Goal: Transaction & Acquisition: Download file/media

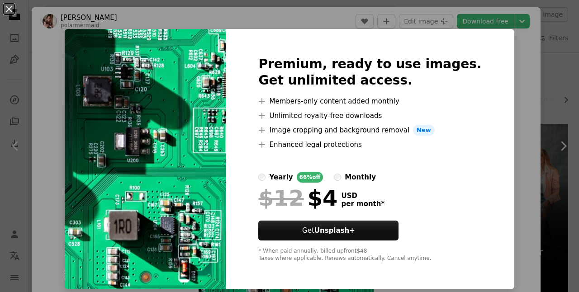
scroll to position [4985, 0]
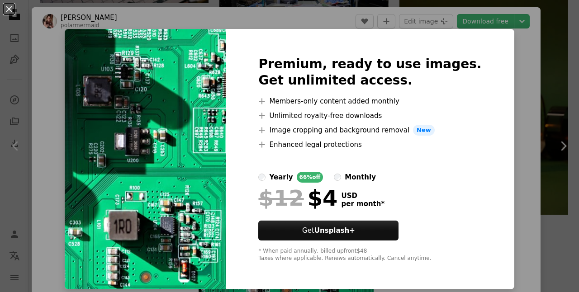
click at [499, 94] on div "An X shape Premium, ready to use images. Get unlimited access. A plus sign Memb…" at bounding box center [289, 146] width 579 height 292
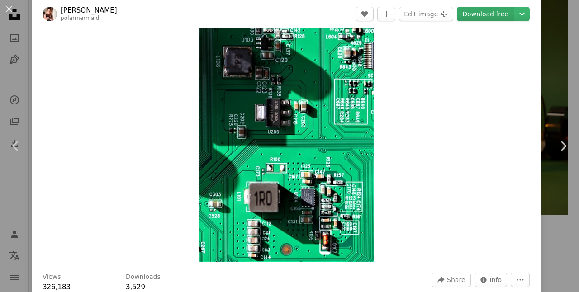
scroll to position [39, 0]
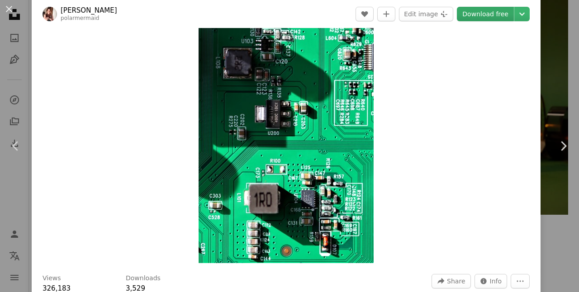
click at [473, 18] on link "Download free" at bounding box center [485, 14] width 57 height 14
